Goal: Complete application form: Complete application form

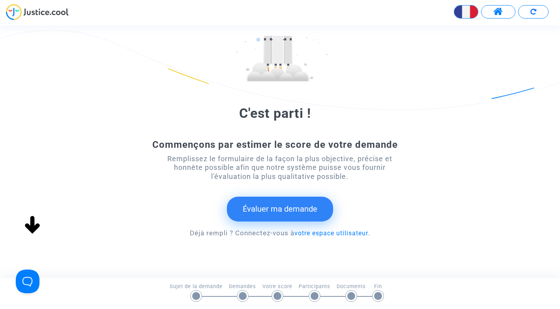
scroll to position [67, 0]
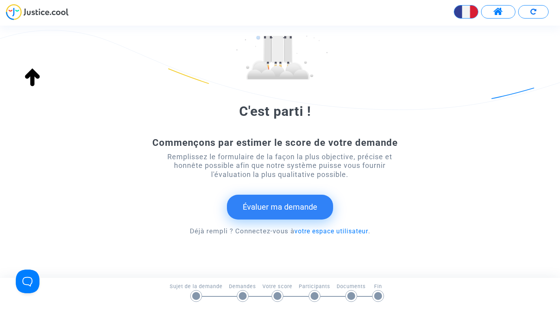
click at [304, 207] on button "Évaluer ma demande" at bounding box center [280, 207] width 106 height 24
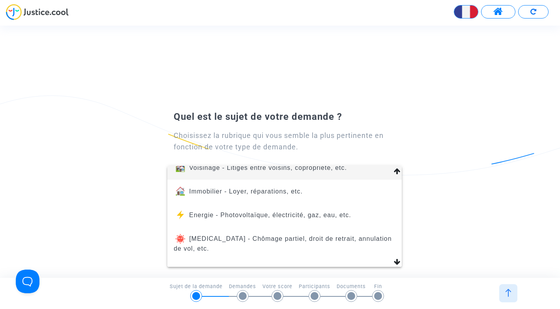
scroll to position [100, 0]
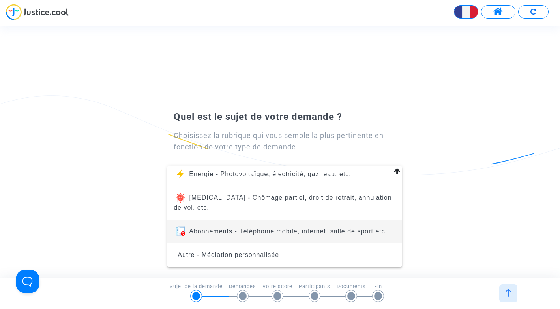
click at [330, 231] on span "Abonnements - Téléphonie mobile, internet, salle de sport etc." at bounding box center [288, 231] width 198 height 7
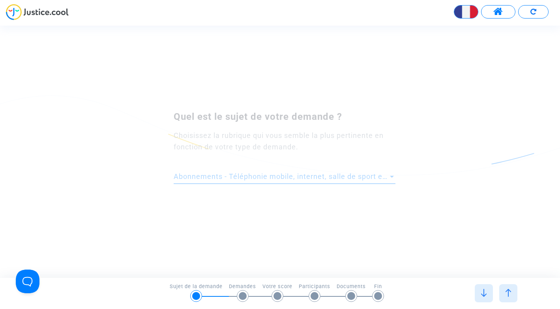
scroll to position [0, 0]
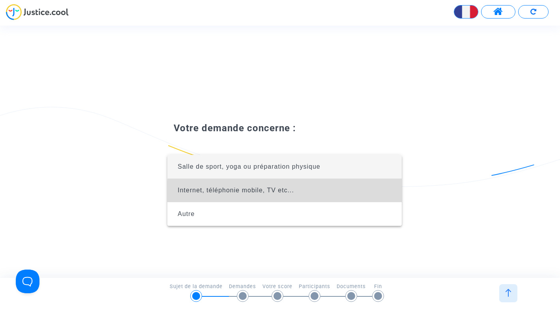
click at [323, 193] on span "Internet, téléphonie mobile, TV etc..." at bounding box center [285, 191] width 222 height 24
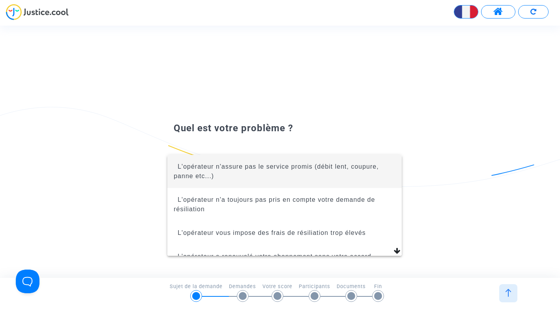
click at [291, 167] on span "L'opérateur n'assure pas le service promis (débit lent, coupure, panne etc...)" at bounding box center [276, 171] width 205 height 16
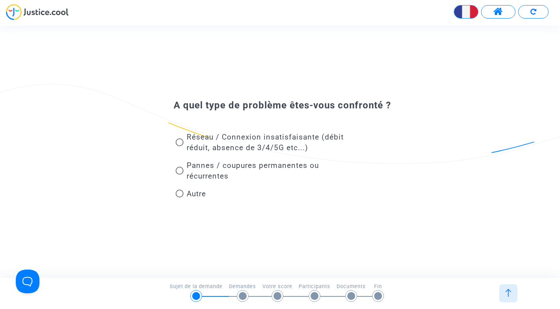
click at [179, 194] on span at bounding box center [180, 194] width 8 height 8
click at [179, 198] on input "Autre" at bounding box center [179, 198] width 0 height 0
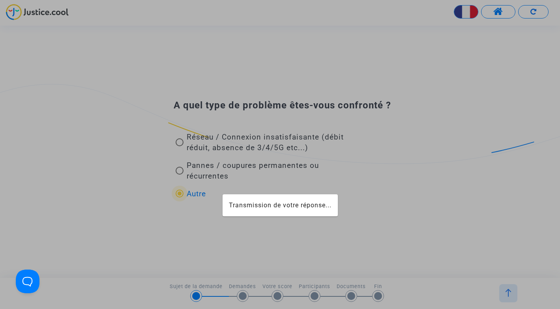
radio input "true"
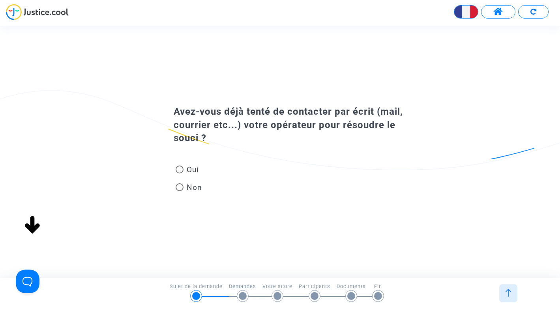
click at [183, 172] on span "Oui" at bounding box center [190, 170] width 15 height 11
click at [180, 174] on input "Oui" at bounding box center [179, 174] width 0 height 0
radio input "true"
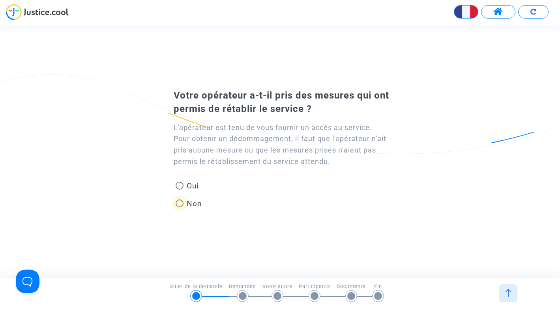
click at [181, 205] on span at bounding box center [180, 204] width 8 height 8
click at [180, 208] on input "Non" at bounding box center [179, 208] width 0 height 0
radio input "true"
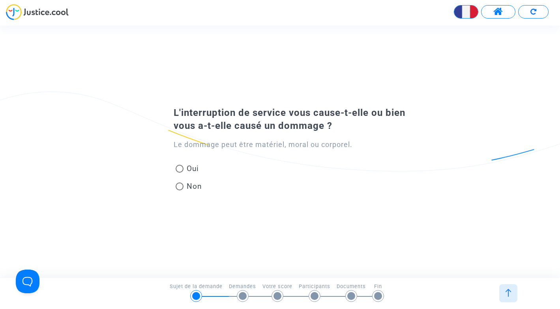
click at [181, 170] on span at bounding box center [180, 169] width 8 height 8
click at [180, 173] on input "Oui" at bounding box center [179, 173] width 0 height 0
radio input "true"
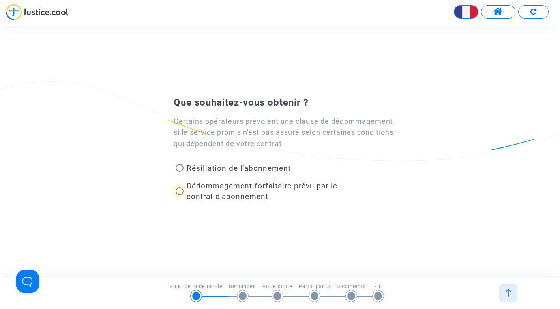
click at [234, 193] on span "Dédommagement forfaitaire prévu par le contrat d'abonnement" at bounding box center [262, 192] width 151 height 20
click at [180, 195] on input "Dédommagement forfaitaire prévu par le contrat d'abonnement" at bounding box center [179, 195] width 0 height 0
radio input "true"
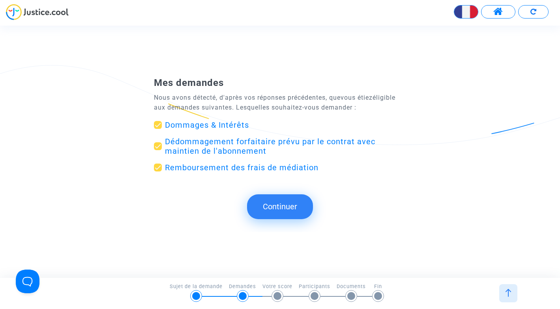
click at [275, 212] on button "Continuer" at bounding box center [280, 207] width 66 height 24
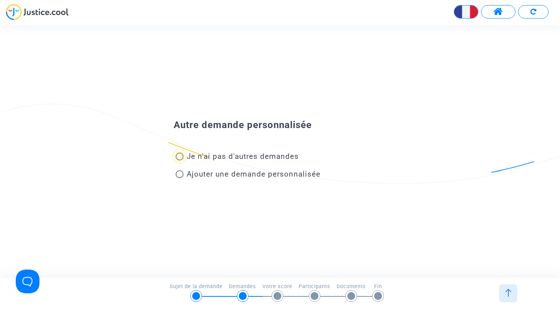
click at [262, 159] on span "Je n'ai pas d'autres demandes" at bounding box center [243, 156] width 112 height 9
click at [180, 161] on input "Je n'ai pas d'autres demandes" at bounding box center [179, 161] width 0 height 0
radio input "true"
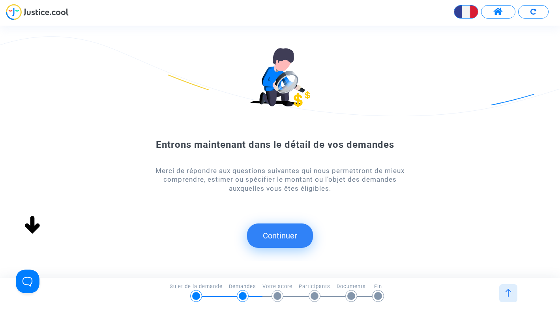
click at [285, 237] on button "Continuer" at bounding box center [280, 236] width 66 height 24
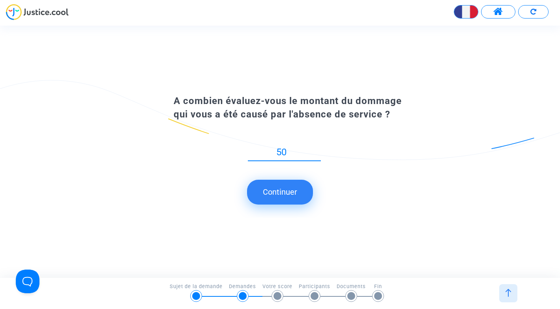
drag, startPoint x: 290, startPoint y: 151, endPoint x: 260, endPoint y: 151, distance: 30.8
click at [260, 151] on input "50" at bounding box center [284, 152] width 73 height 11
drag, startPoint x: 290, startPoint y: 150, endPoint x: 253, endPoint y: 150, distance: 37.5
click at [253, 150] on input "20" at bounding box center [284, 152] width 73 height 11
type input "50"
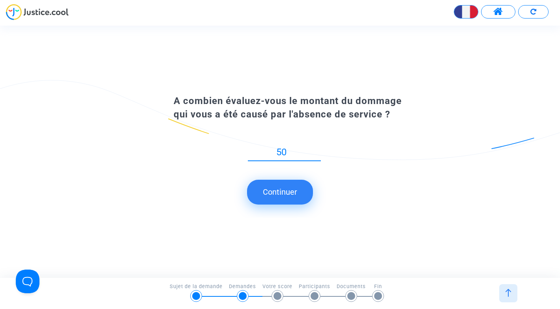
click at [277, 195] on button "Continuer" at bounding box center [280, 192] width 66 height 24
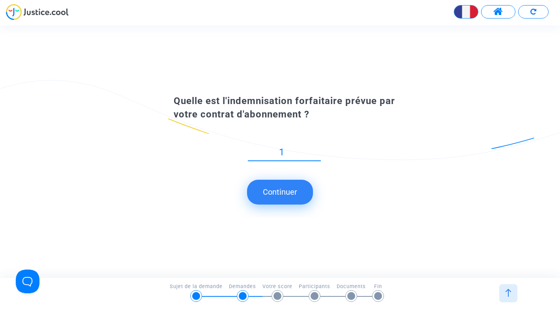
click at [317, 158] on input "1" at bounding box center [284, 152] width 73 height 11
click at [318, 155] on input "0" at bounding box center [284, 152] width 73 height 11
drag, startPoint x: 309, startPoint y: 121, endPoint x: 169, endPoint y: 96, distance: 141.5
click at [169, 96] on div "Quelle est l'indemnisation forfaitaire prévue par votre contrat d'abonnement ?" at bounding box center [280, 108] width 252 height 26
copy span "Quelle est l'indemnisation forfaitaire prévue par votre contrat d'abonnement ?"
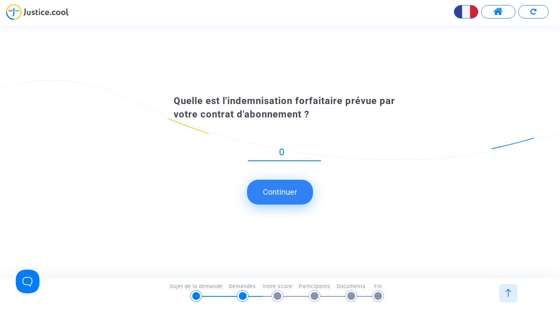
drag, startPoint x: 285, startPoint y: 151, endPoint x: 268, endPoint y: 151, distance: 17.8
click at [268, 151] on input "0" at bounding box center [284, 152] width 73 height 11
type input "20"
click at [274, 194] on button "Continuer" at bounding box center [280, 192] width 66 height 24
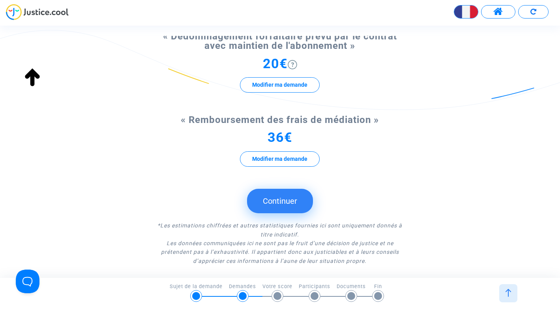
scroll to position [208, 0]
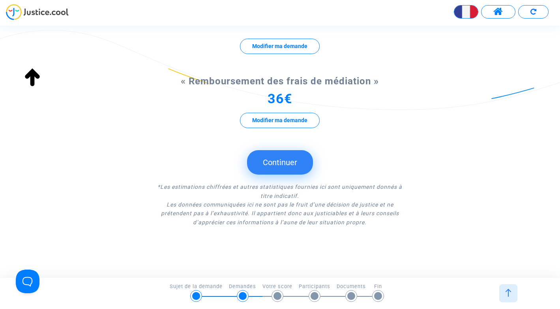
click at [288, 162] on button "Continuer" at bounding box center [280, 162] width 66 height 24
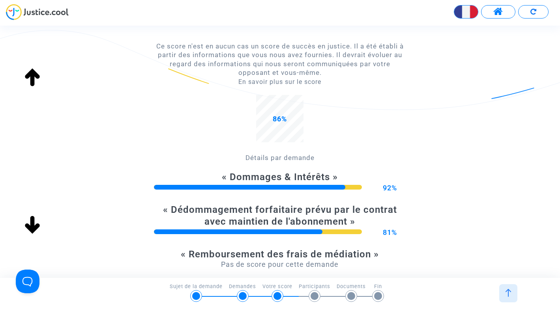
scroll to position [176, 0]
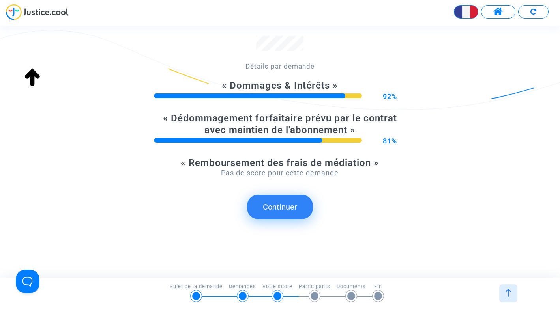
click at [284, 200] on button "Continuer" at bounding box center [280, 207] width 66 height 24
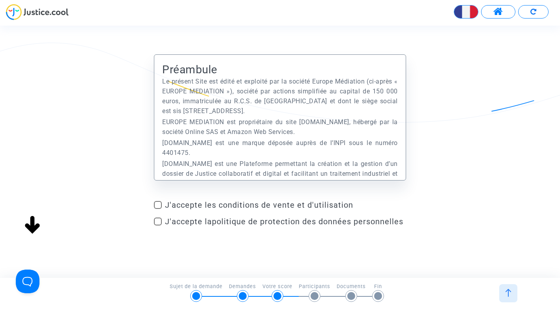
scroll to position [0, 0]
click at [163, 207] on label "J'accepte les conditions de vente et d'utilisation" at bounding box center [280, 204] width 252 height 9
click at [158, 209] on input "J'accepte les conditions de vente et d'utilisation" at bounding box center [157, 209] width 0 height 0
checkbox input "true"
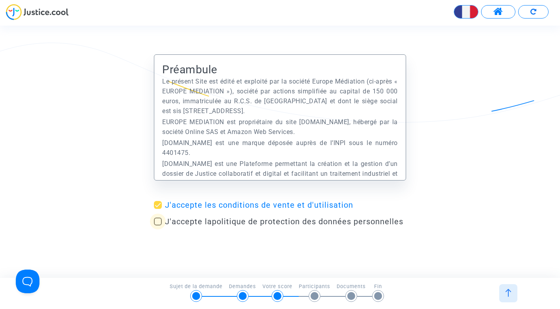
click at [161, 221] on span at bounding box center [158, 222] width 8 height 8
click at [158, 226] on input "J'accepte la politique de protection des données personnelles" at bounding box center [157, 226] width 0 height 0
checkbox input "true"
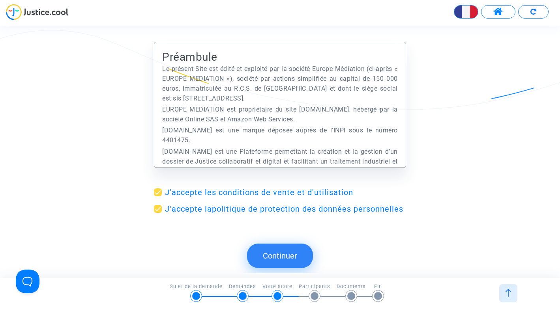
click at [303, 257] on button "Continuer" at bounding box center [280, 256] width 66 height 24
